Goal: Transaction & Acquisition: Purchase product/service

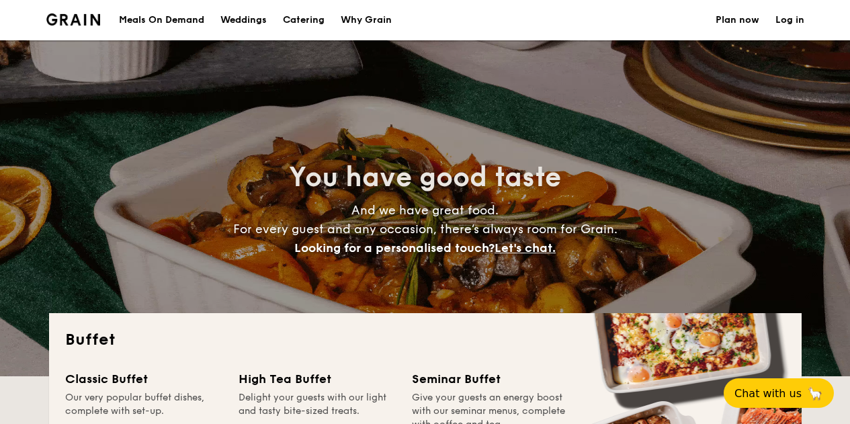
select select
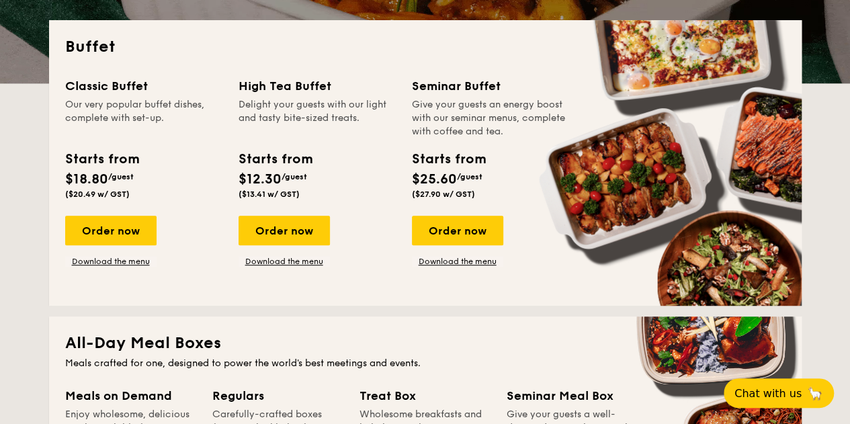
scroll to position [300, 0]
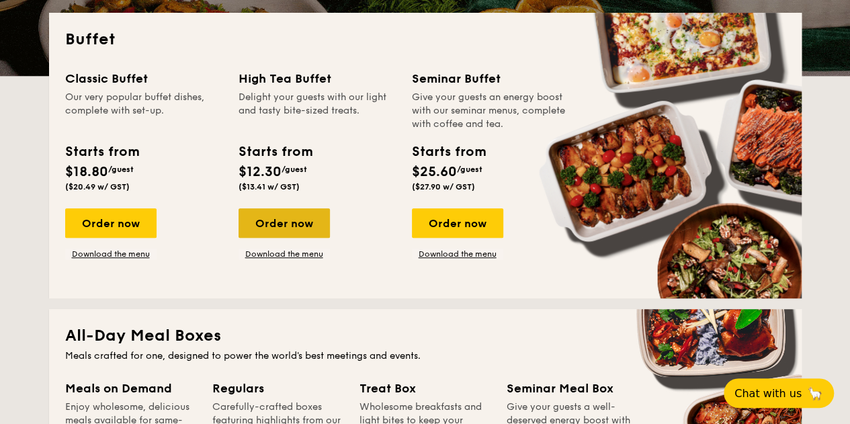
click at [286, 224] on div "Order now" at bounding box center [284, 223] width 91 height 30
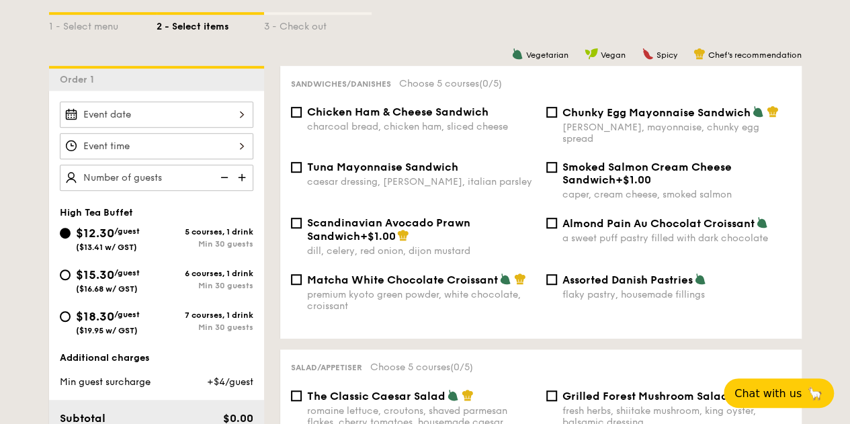
scroll to position [343, 0]
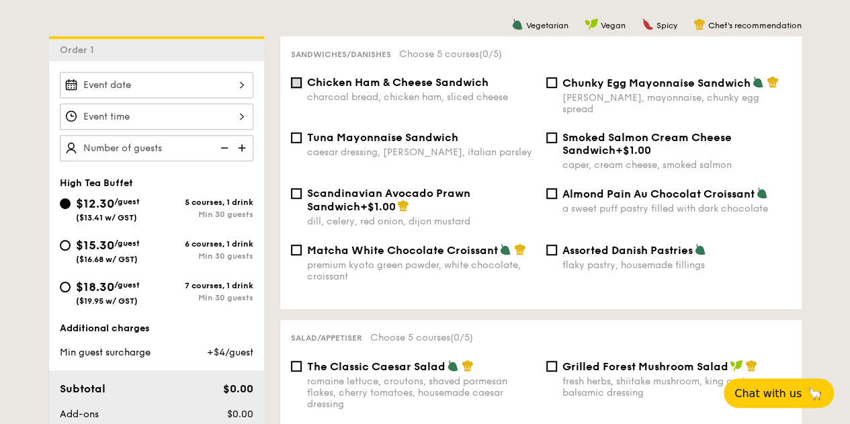
click at [292, 86] on input "Chicken Ham & Cheese Sandwich charcoal bread, chicken ham, sliced cheese" at bounding box center [296, 82] width 11 height 11
checkbox input "true"
click at [296, 188] on input "Scandinavian Avocado Prawn Sandwich +$1.00 [PERSON_NAME], celery, red onion, di…" at bounding box center [296, 193] width 11 height 11
checkbox input "true"
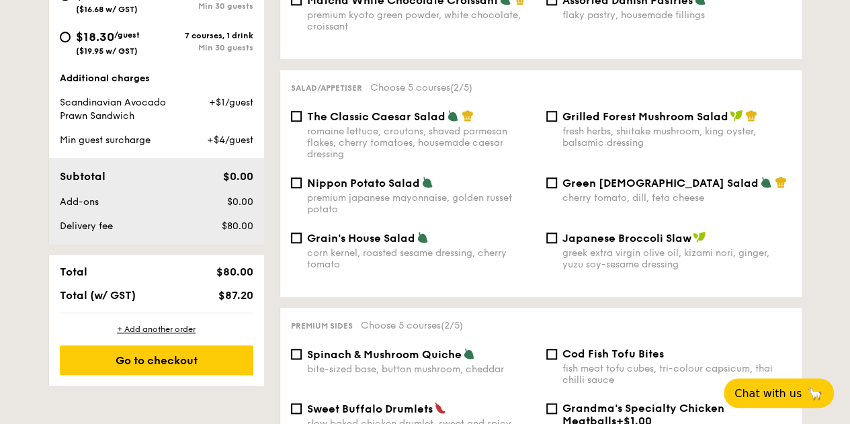
scroll to position [840, 0]
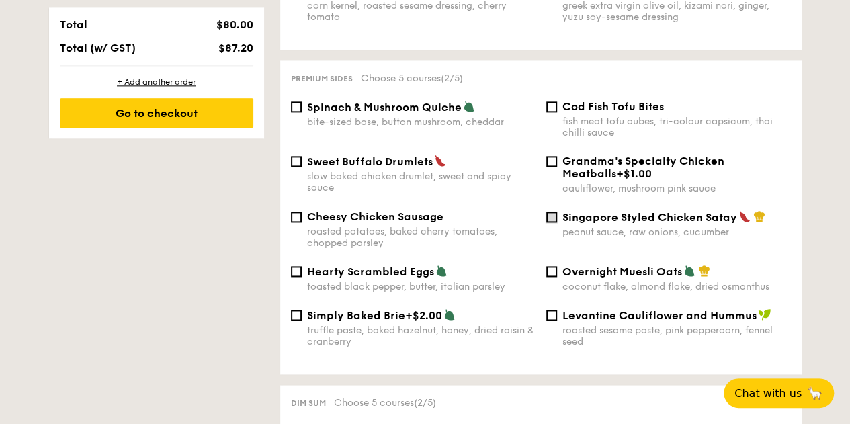
click at [554, 212] on input "Singapore Styled Chicken Satay peanut sauce, raw onions, cucumber" at bounding box center [551, 217] width 11 height 11
checkbox input "true"
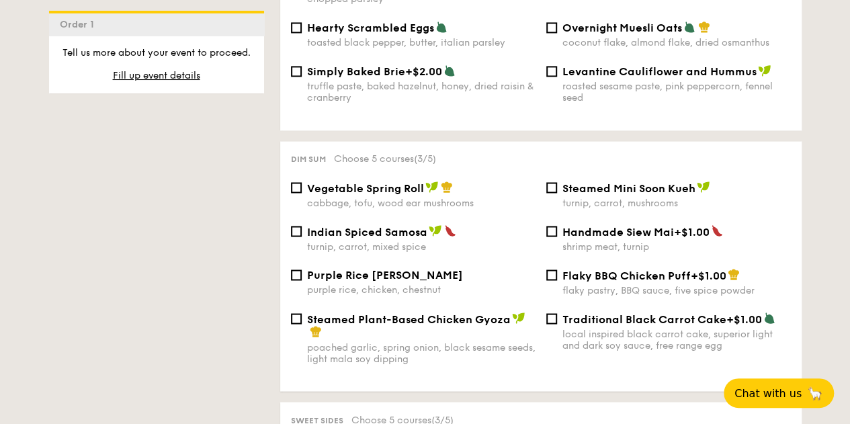
scroll to position [1087, 0]
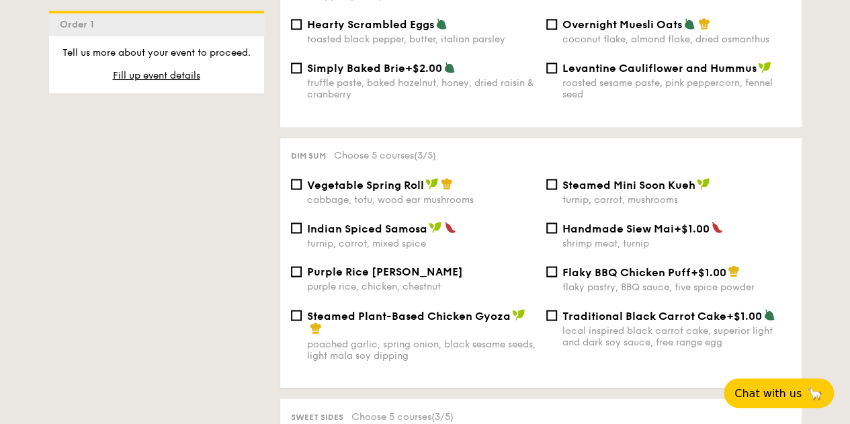
click at [558, 311] on div "Traditional Black Carrot Cake +$1.00 local inspired black carrot cake, superior…" at bounding box center [668, 327] width 255 height 39
click at [552, 313] on input "Traditional Black Carrot Cake +$1.00 local inspired black carrot cake, superior…" at bounding box center [551, 315] width 11 height 11
checkbox input "true"
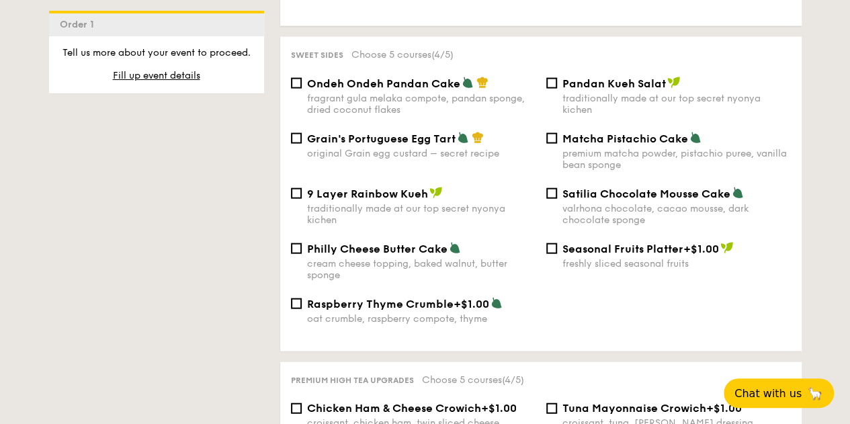
scroll to position [1439, 0]
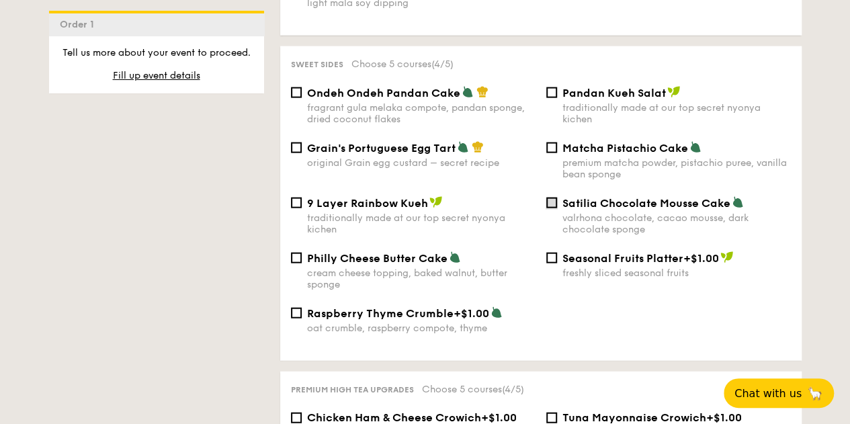
click at [550, 200] on input "Satilia Chocolate Mousse Cake valrhona chocolate, cacao mousse, dark chocolate …" at bounding box center [551, 203] width 11 height 11
checkbox input "true"
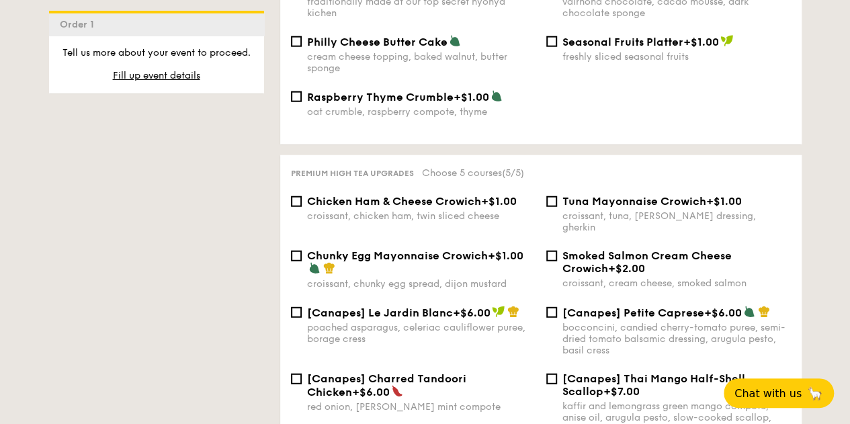
scroll to position [1659, 0]
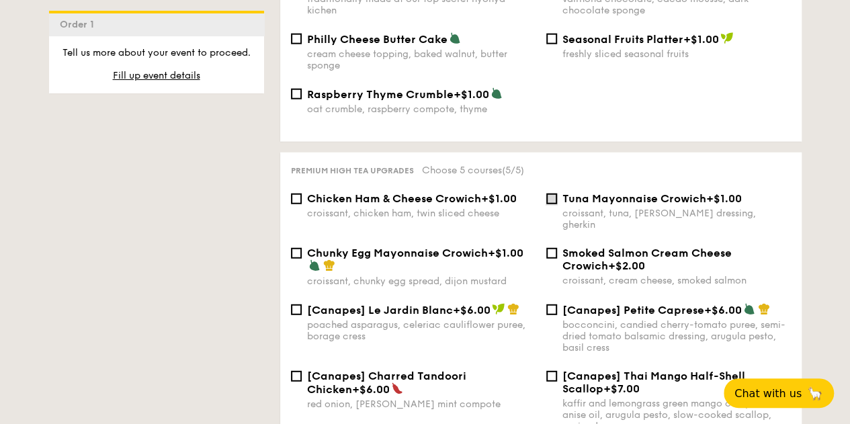
click at [552, 202] on input "Tuna Mayonnaise Crowich +$1.00 croissant, tuna, caesar dressing, gherkin" at bounding box center [551, 199] width 11 height 11
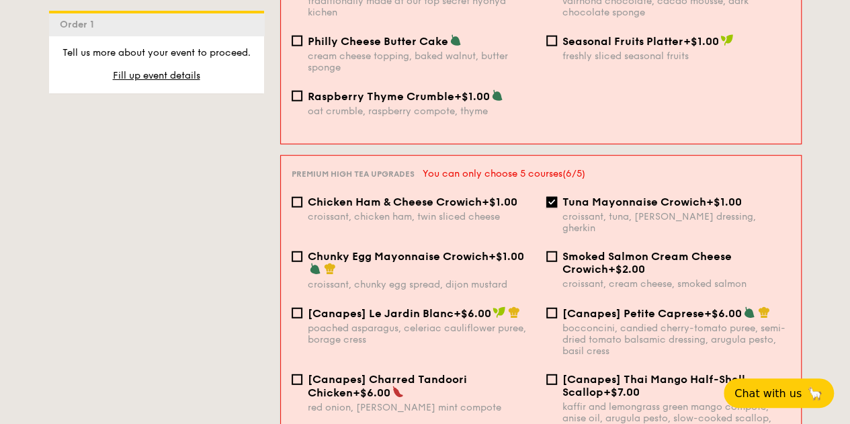
click at [552, 202] on input "Tuna Mayonnaise Crowich +$1.00 croissant, tuna, caesar dressing, gherkin" at bounding box center [551, 202] width 11 height 11
checkbox input "false"
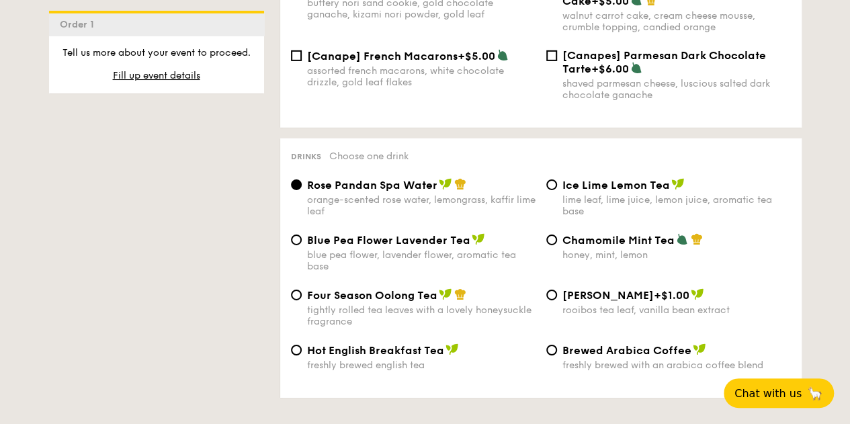
scroll to position [2165, 0]
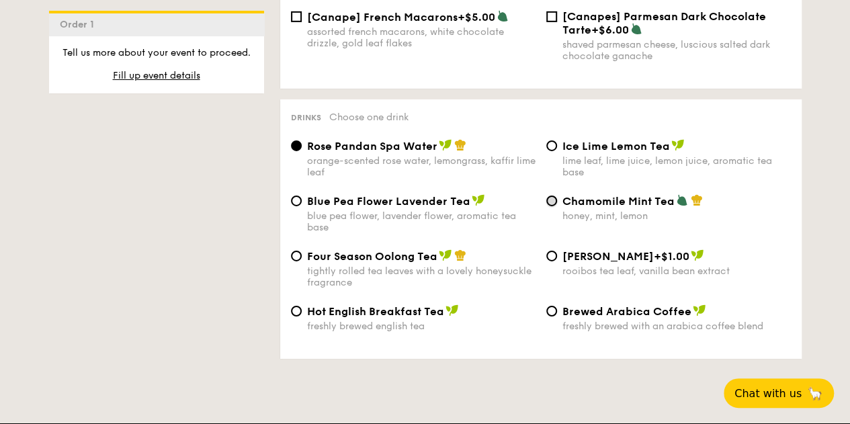
click at [548, 197] on input "Chamomile Mint Tea honey, mint, lemon" at bounding box center [551, 201] width 11 height 11
radio input "true"
click at [298, 140] on input "Rose Pandan Spa Water orange-scented rose water, lemongrass, kaffir lime leaf" at bounding box center [296, 145] width 11 height 11
radio input "true"
click at [298, 251] on input "Four Season Oolong Tea tightly rolled tea leaves with a lovely honeysuckle frag…" at bounding box center [296, 256] width 11 height 11
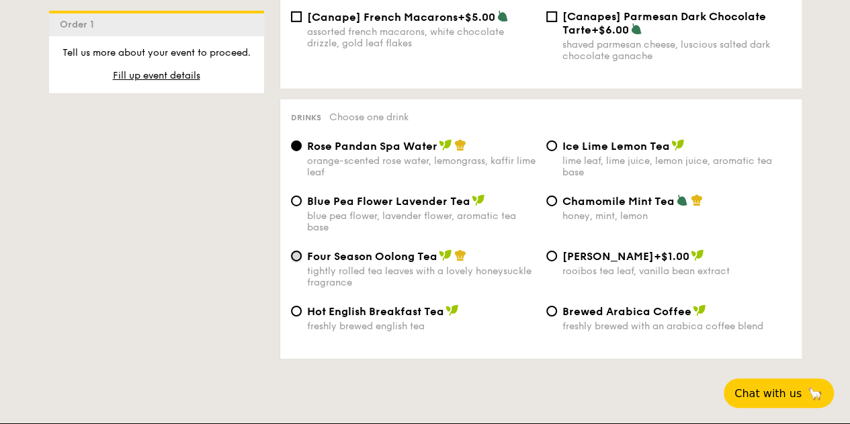
radio input "true"
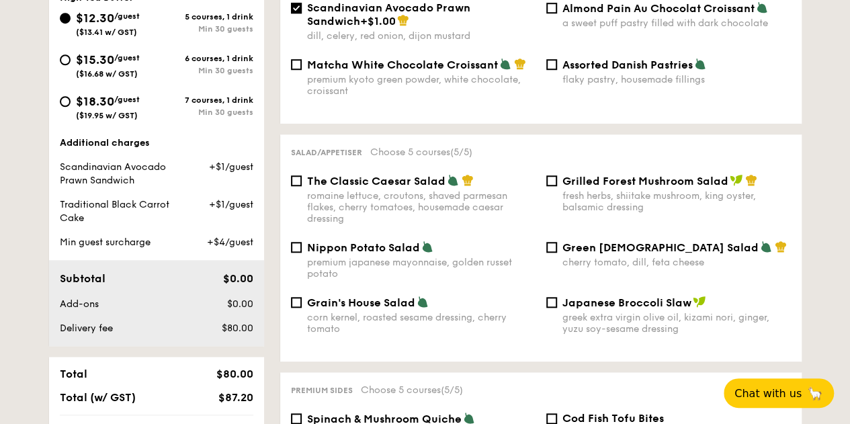
scroll to position [521, 0]
